Goal: Transaction & Acquisition: Purchase product/service

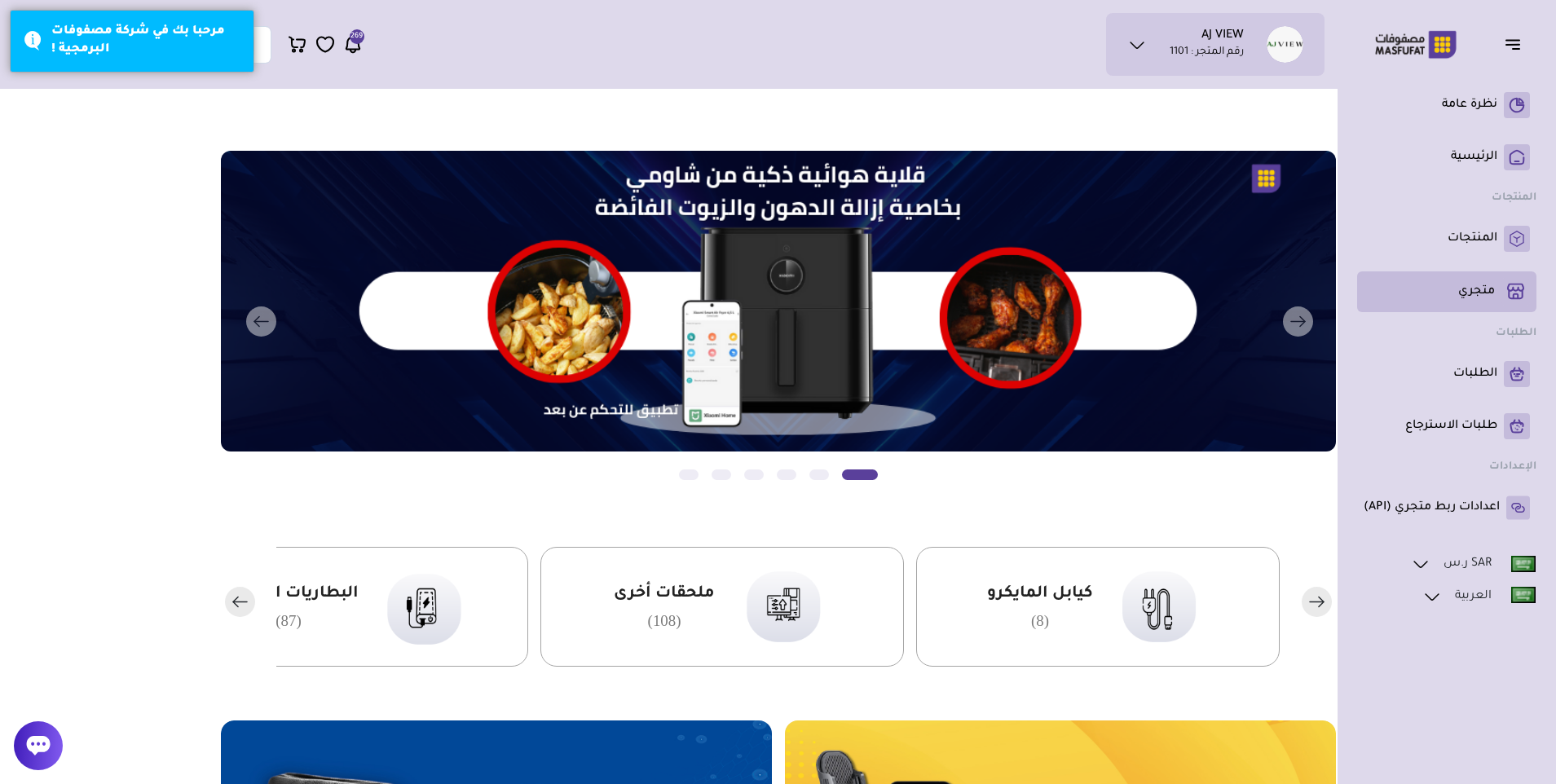
click at [1478, 288] on p "متجري ( 0 )" at bounding box center [1476, 291] width 36 height 16
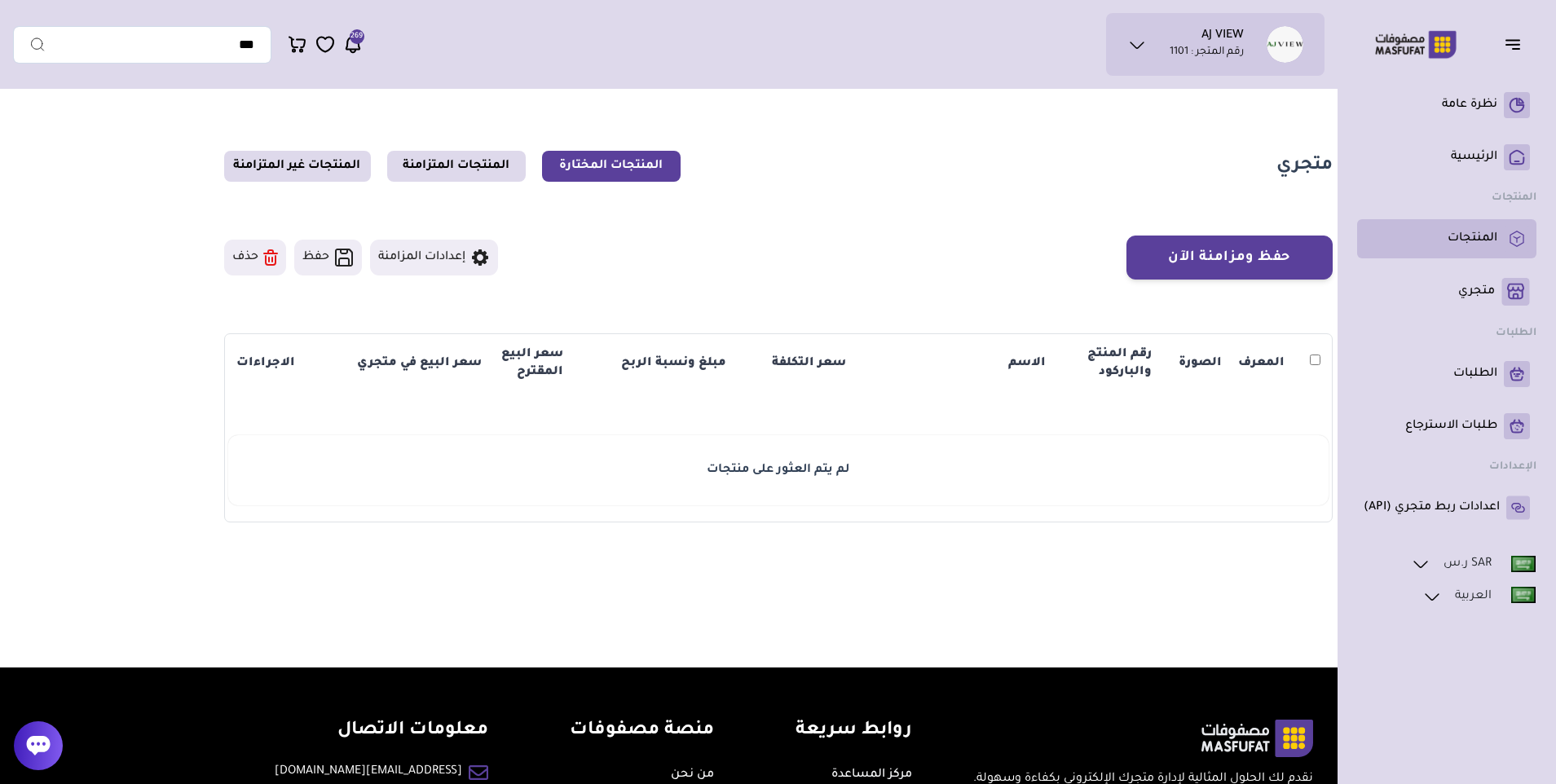
click at [1463, 232] on p "المنتجات" at bounding box center [1473, 239] width 50 height 16
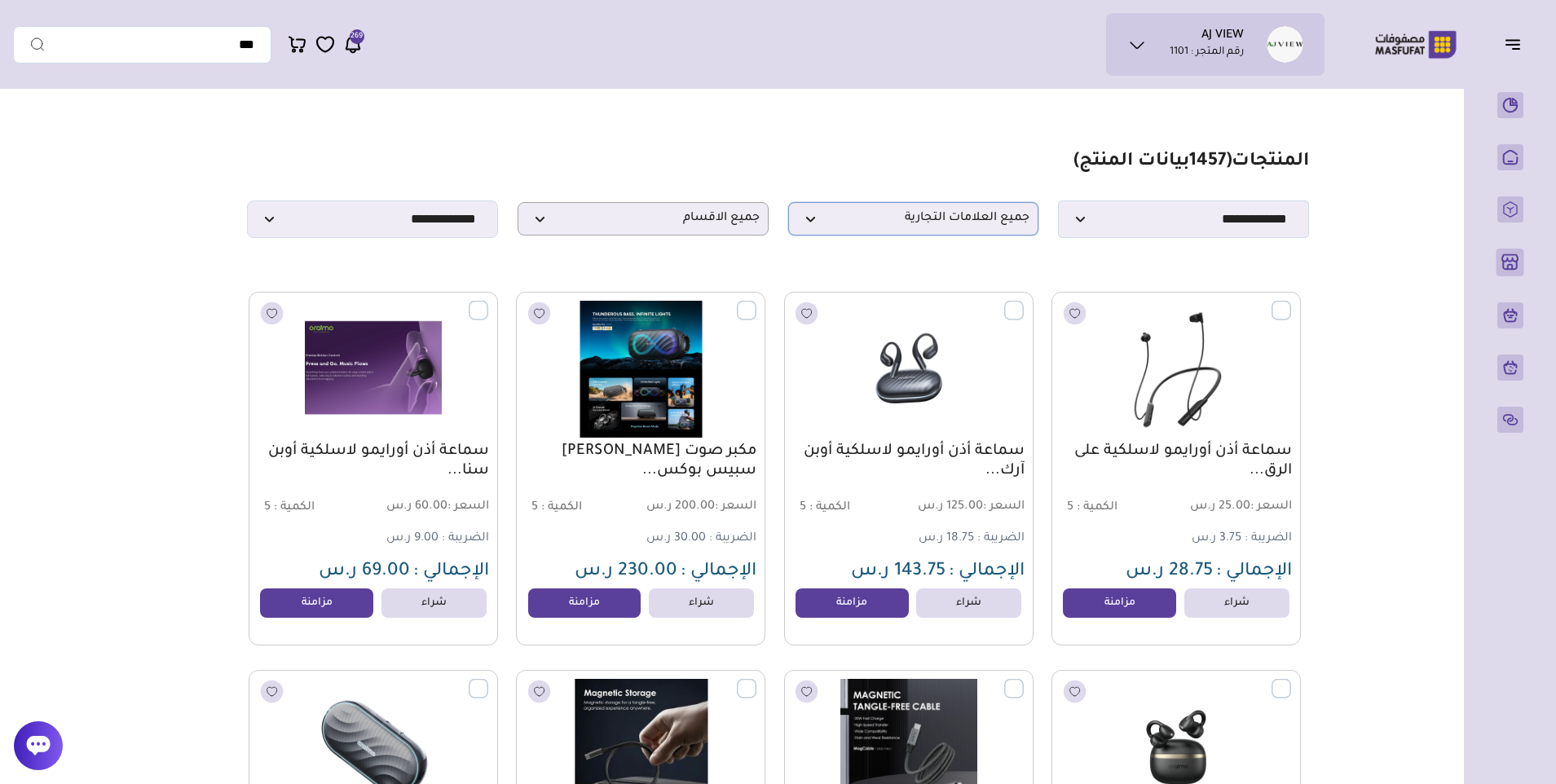
click at [886, 226] on span "جميع العلامات التجارية" at bounding box center [913, 218] width 233 height 15
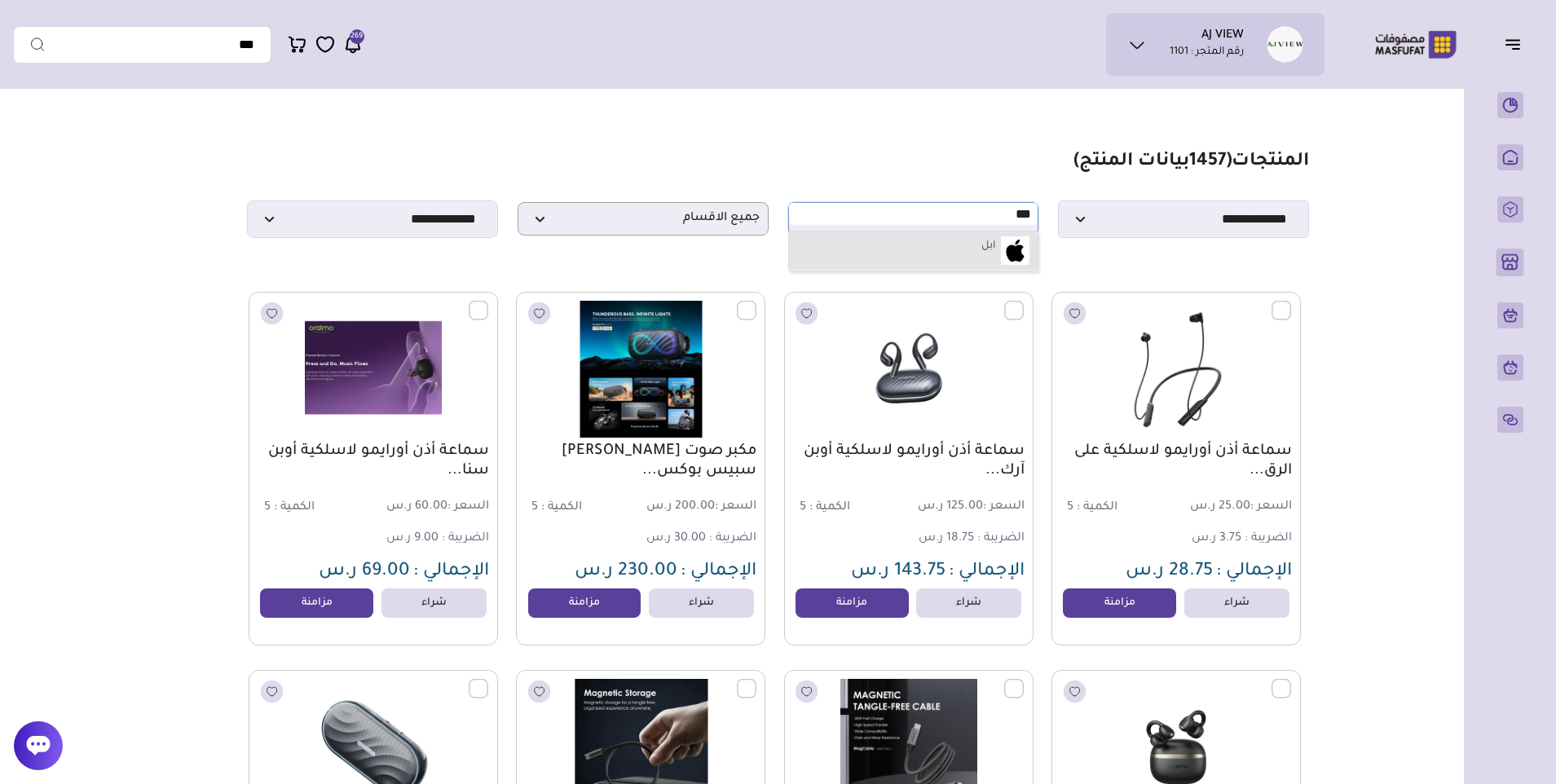
type input "***"
click at [879, 250] on li "ابل" at bounding box center [913, 251] width 250 height 39
select select "*"
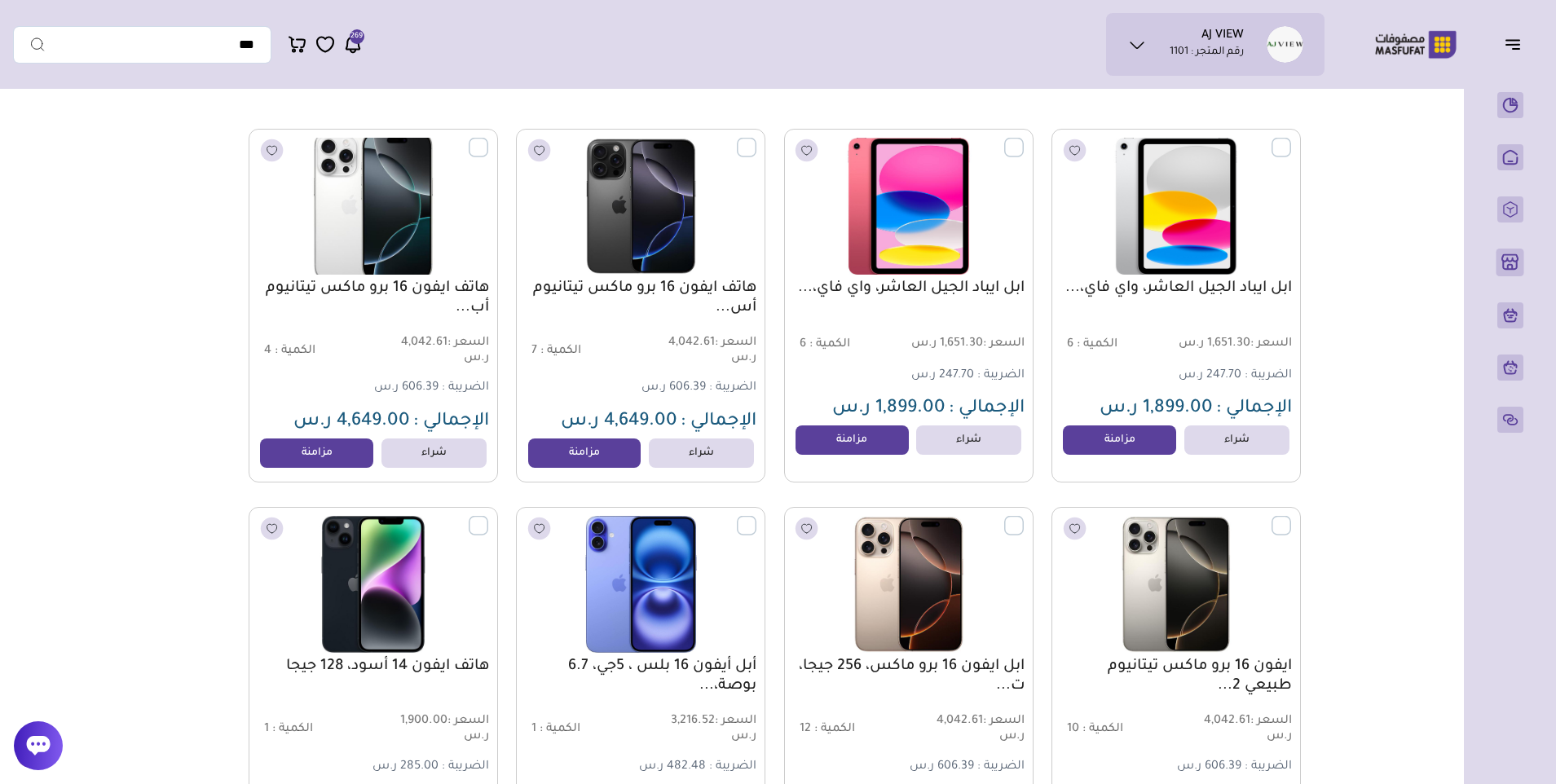
scroll to position [82, 0]
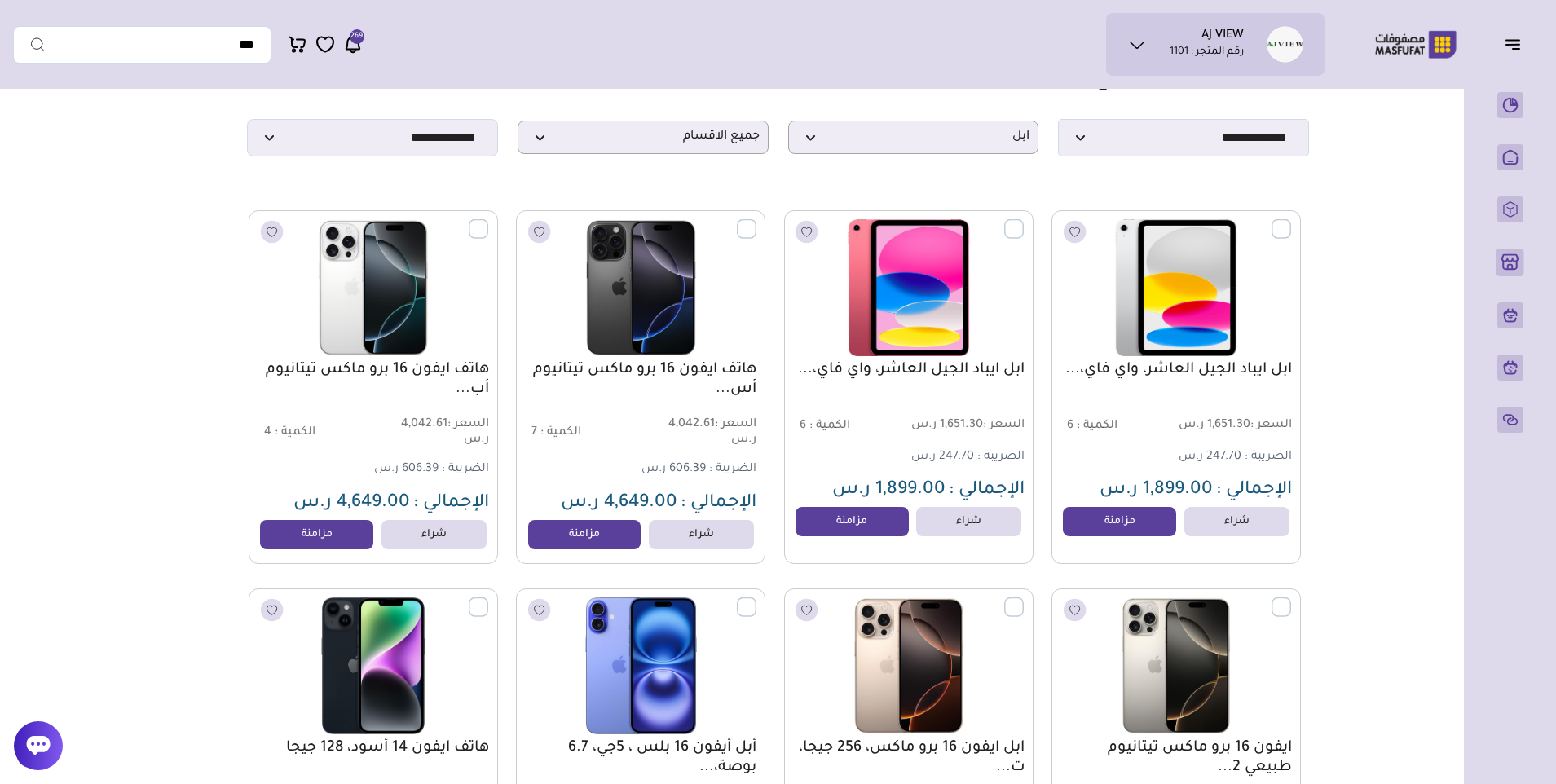
click at [690, 546] on link "شراء" at bounding box center [701, 534] width 105 height 29
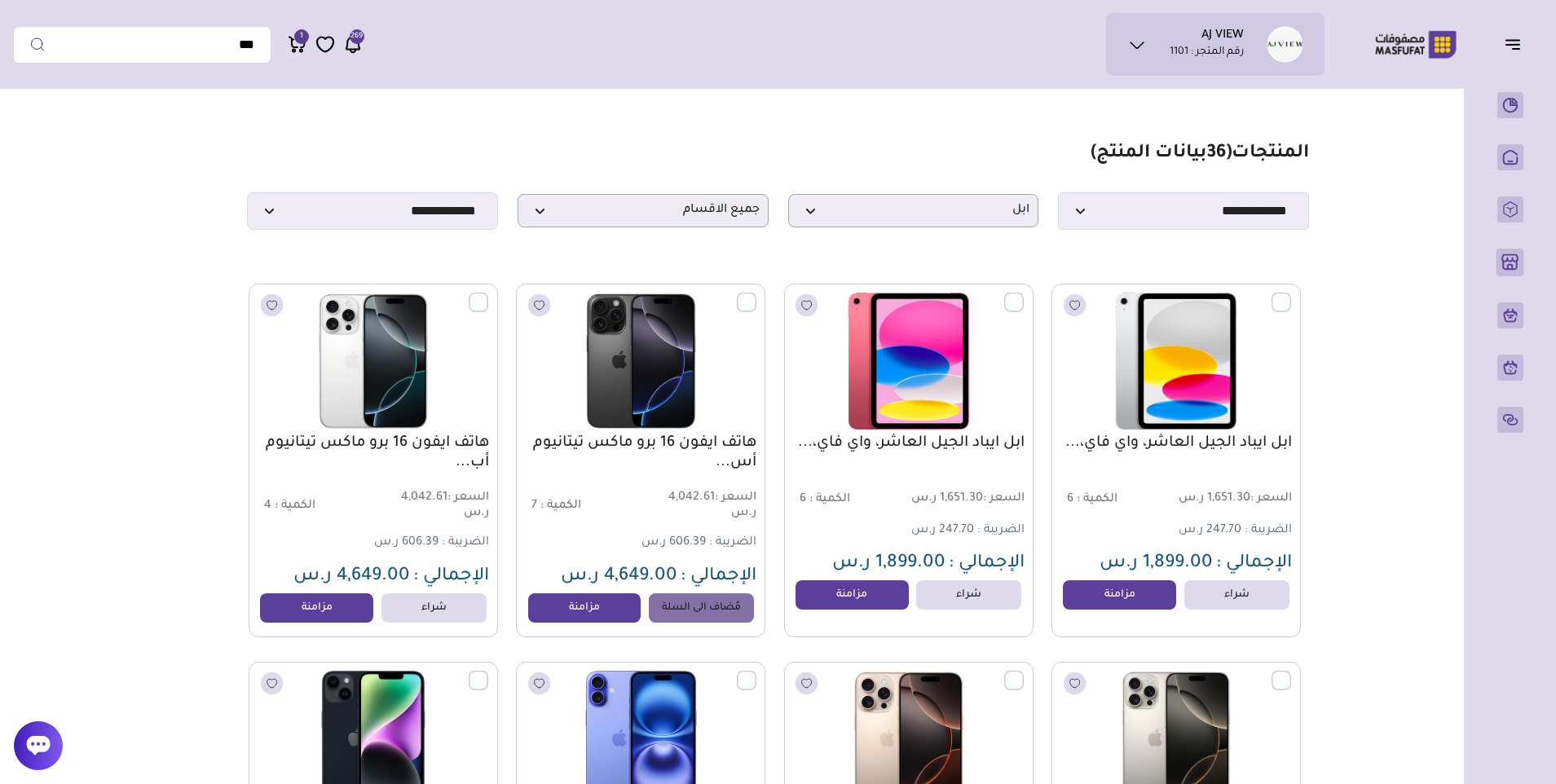
scroll to position [0, 0]
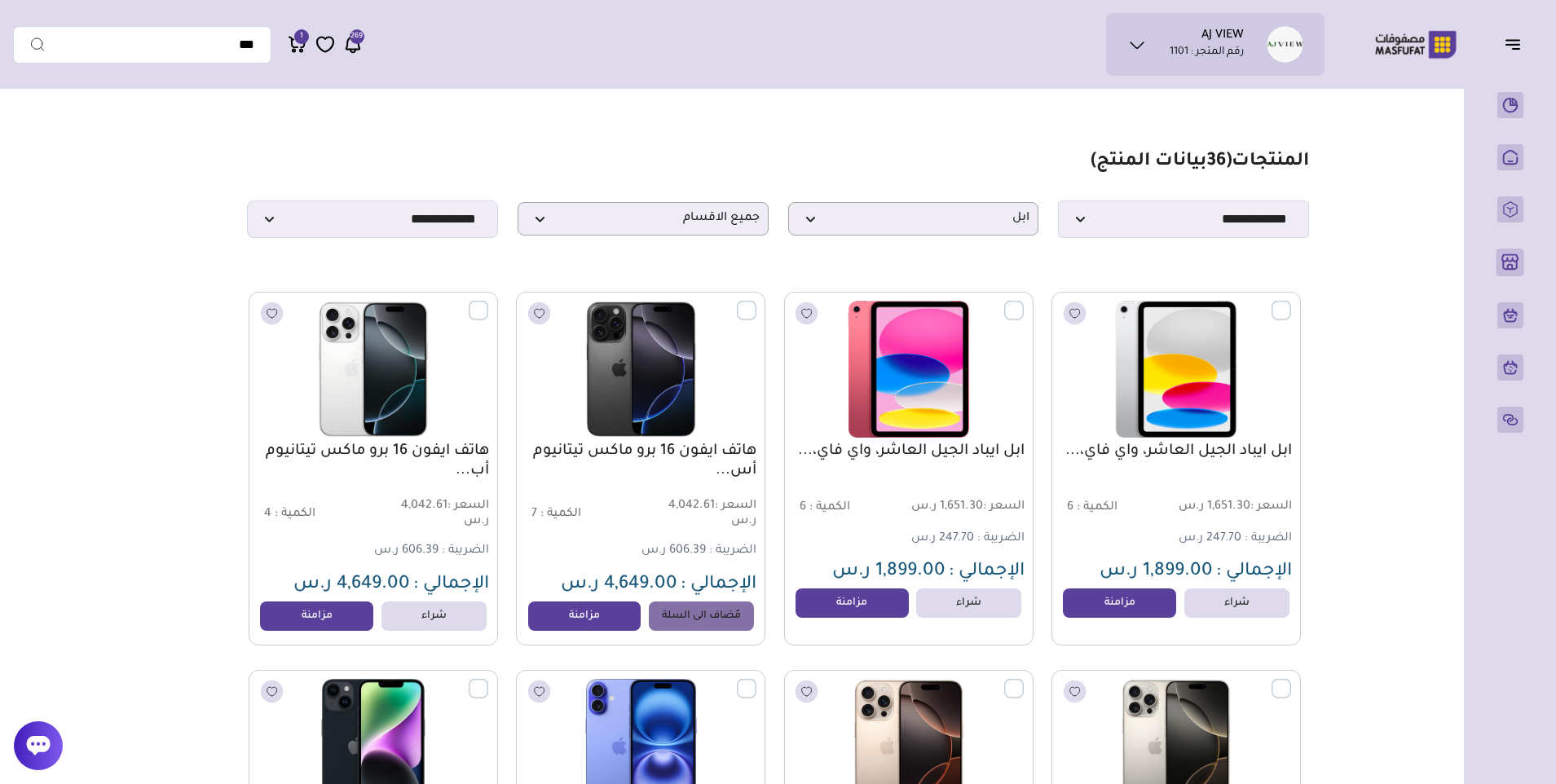
click at [296, 35] on span "1" at bounding box center [301, 36] width 15 height 15
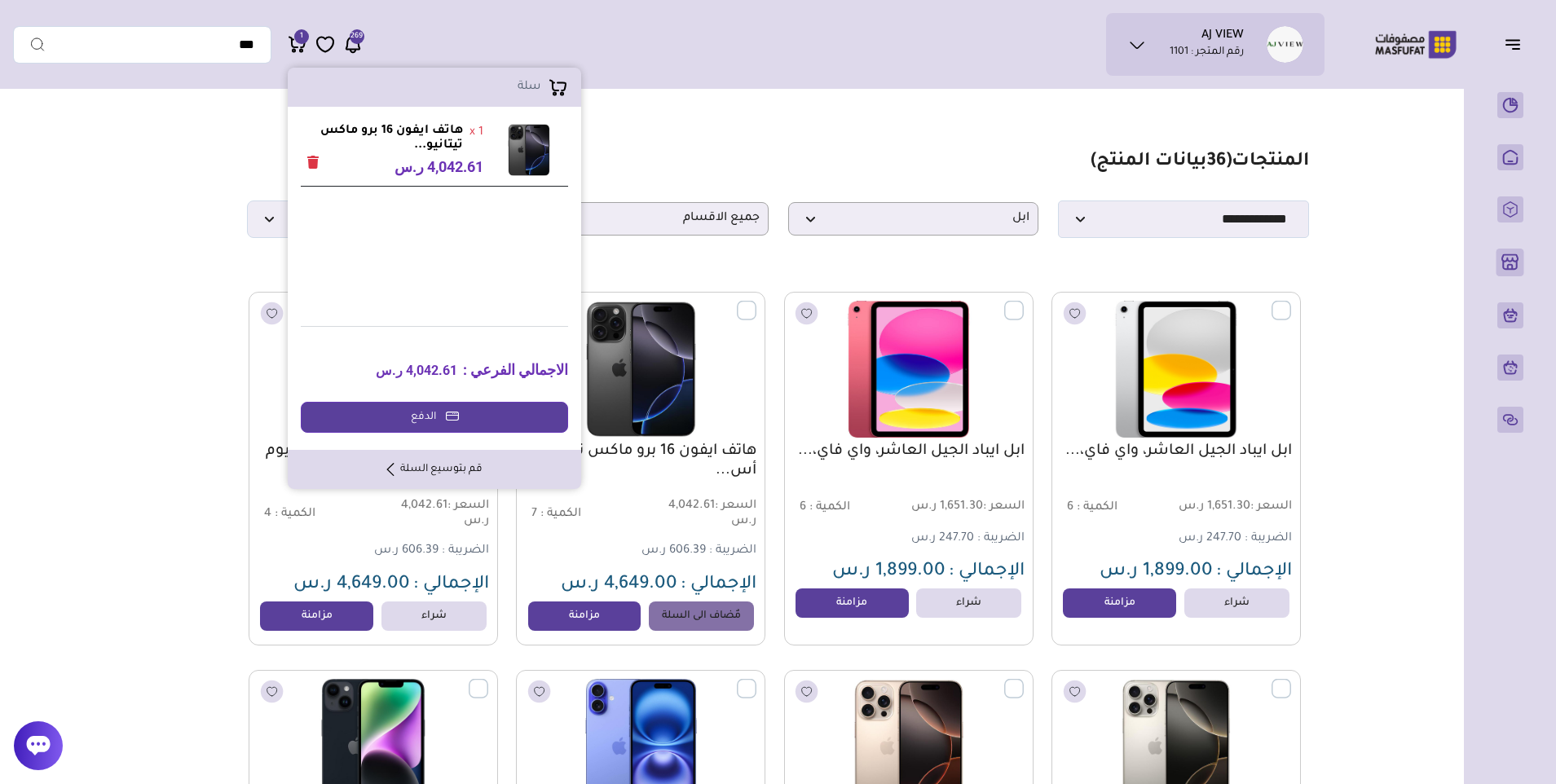
click at [312, 161] on icon "Remove" at bounding box center [313, 162] width 12 height 13
click at [313, 160] on icon "Remove" at bounding box center [313, 162] width 12 height 13
click at [440, 468] on link "قم بتوسيع السلة" at bounding box center [434, 469] width 95 height 15
